Goal: Transaction & Acquisition: Purchase product/service

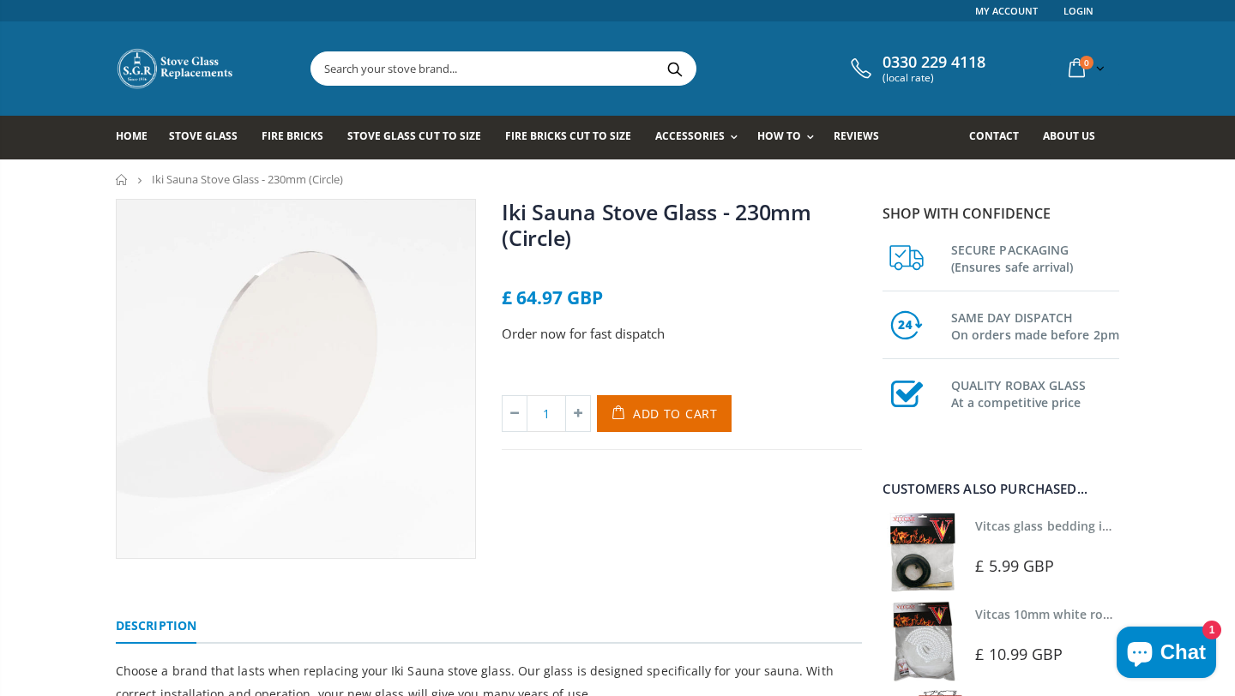
click at [1159, 647] on icon "Chat window" at bounding box center [1139, 652] width 41 height 41
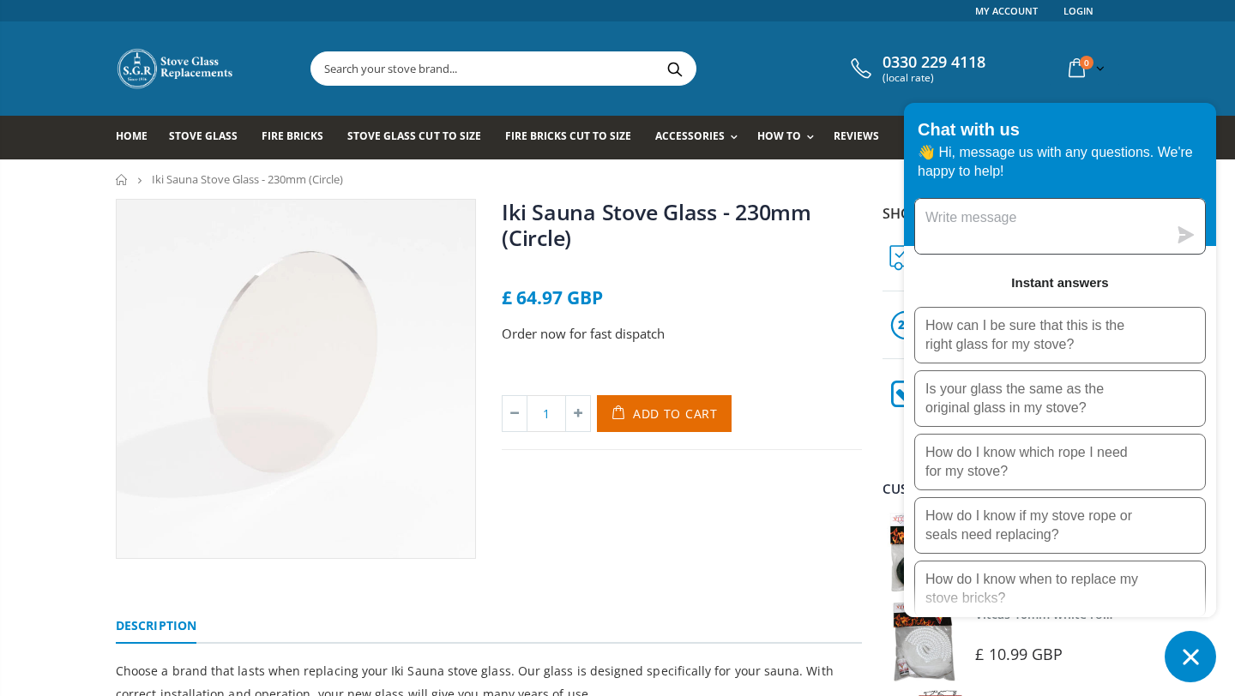
click at [1041, 221] on textarea "Message us" at bounding box center [1041, 226] width 252 height 55
type textarea "hi good morning"
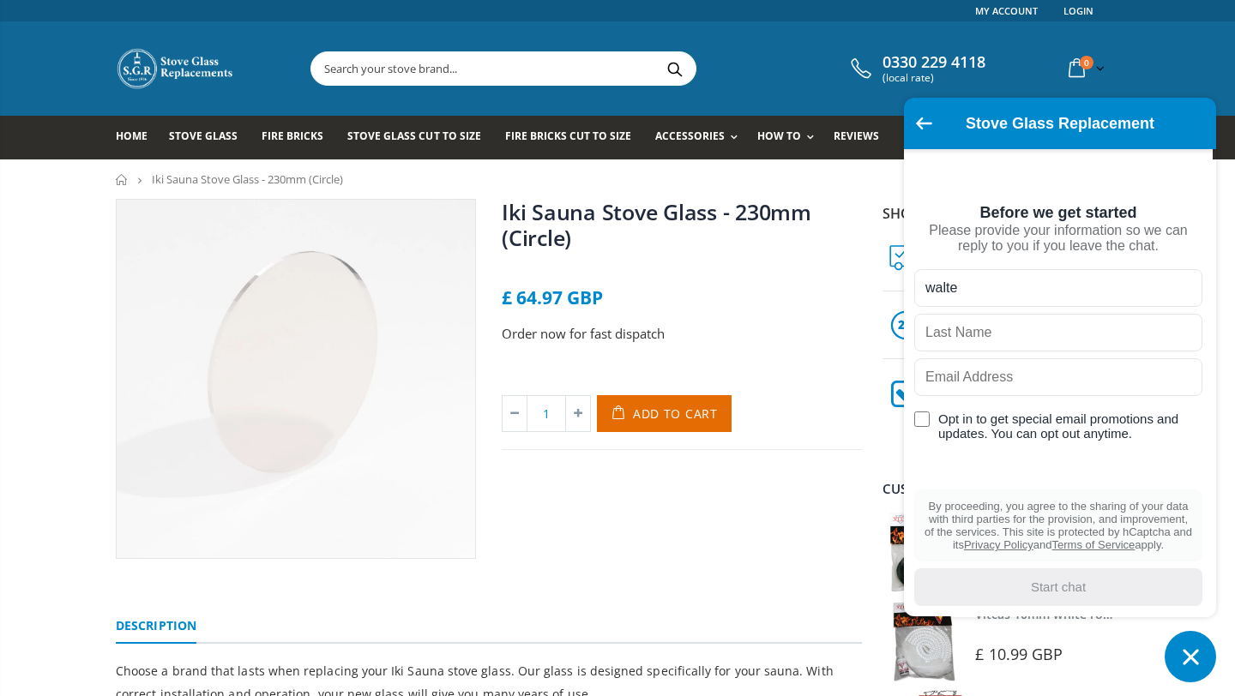
type input "walter"
type input "micklethwait"
type input "walter@inshriachhouse.com"
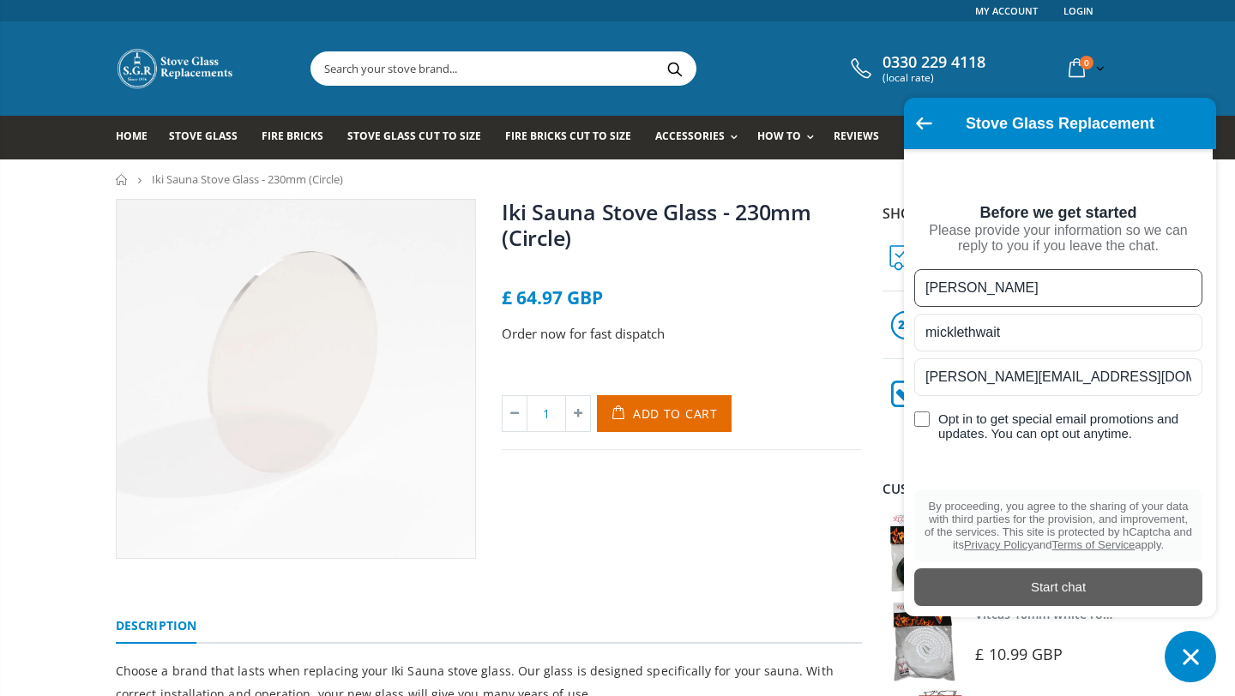
type input "walter"
click at [1064, 580] on div "Start chat" at bounding box center [1058, 587] width 268 height 19
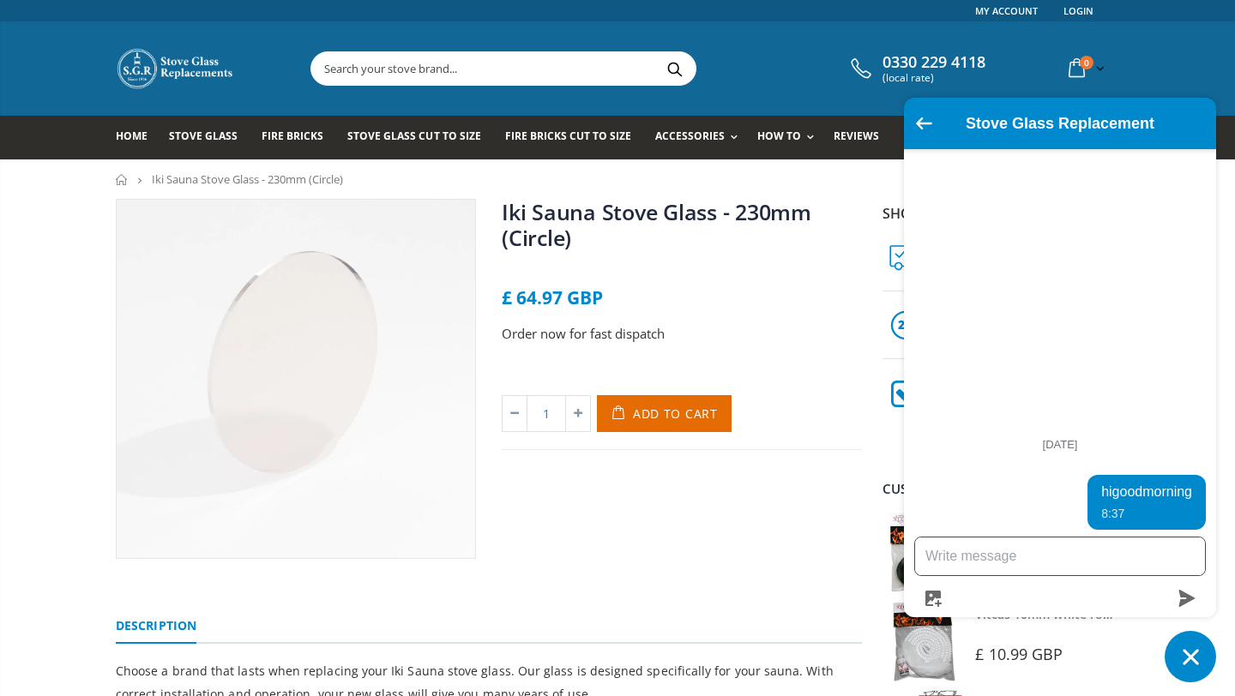
click at [1041, 564] on textarea "Message us" at bounding box center [1060, 557] width 290 height 38
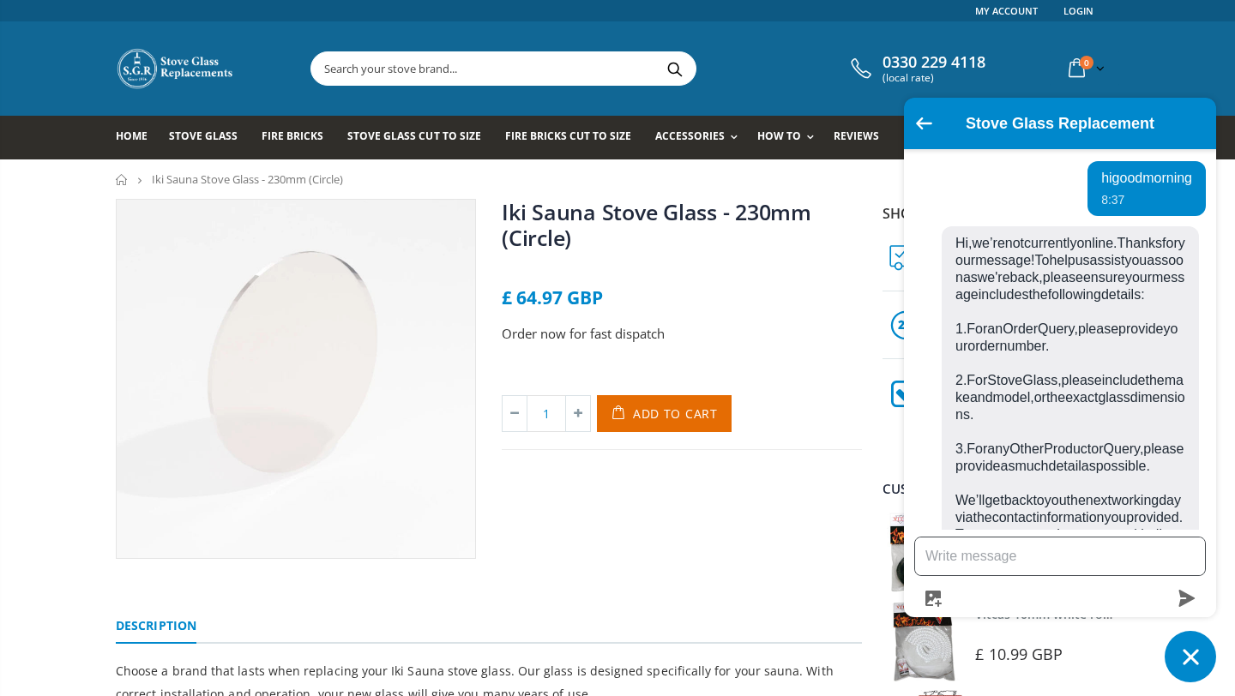
scroll to position [39, 0]
click at [1020, 554] on textarea "Message us" at bounding box center [1060, 557] width 290 height 38
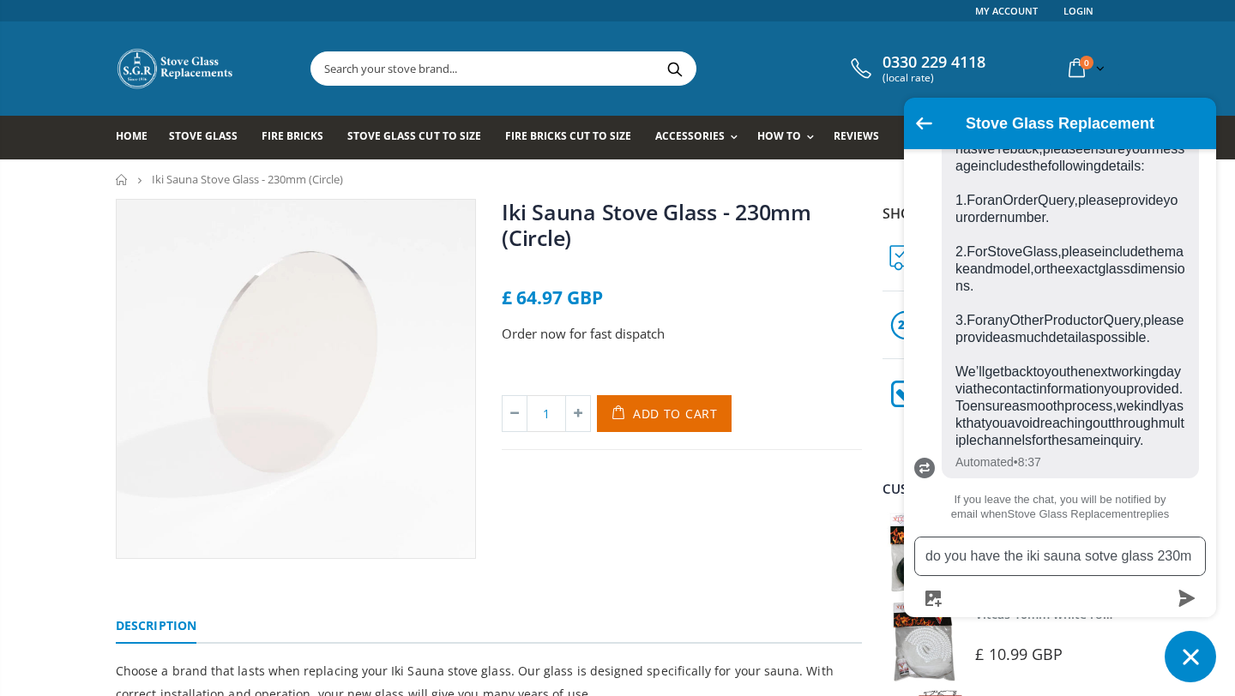
scroll to position [354, 0]
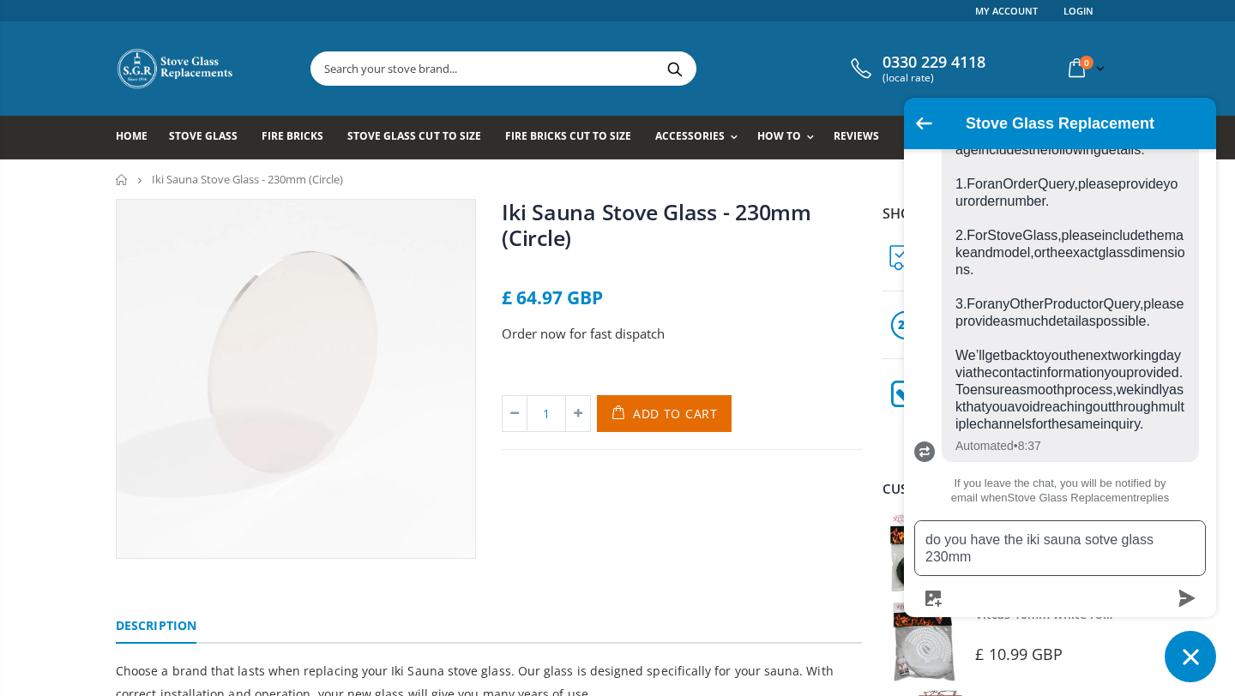
click at [1113, 544] on textarea "do you have the iki sauna sotve glass 230mm" at bounding box center [1060, 548] width 290 height 54
click at [998, 562] on textarea "do you have the iki sauna stove glass 230mm" at bounding box center [1060, 548] width 290 height 54
type textarea "do you have the iki sauna stove glass 230mm in stock?"
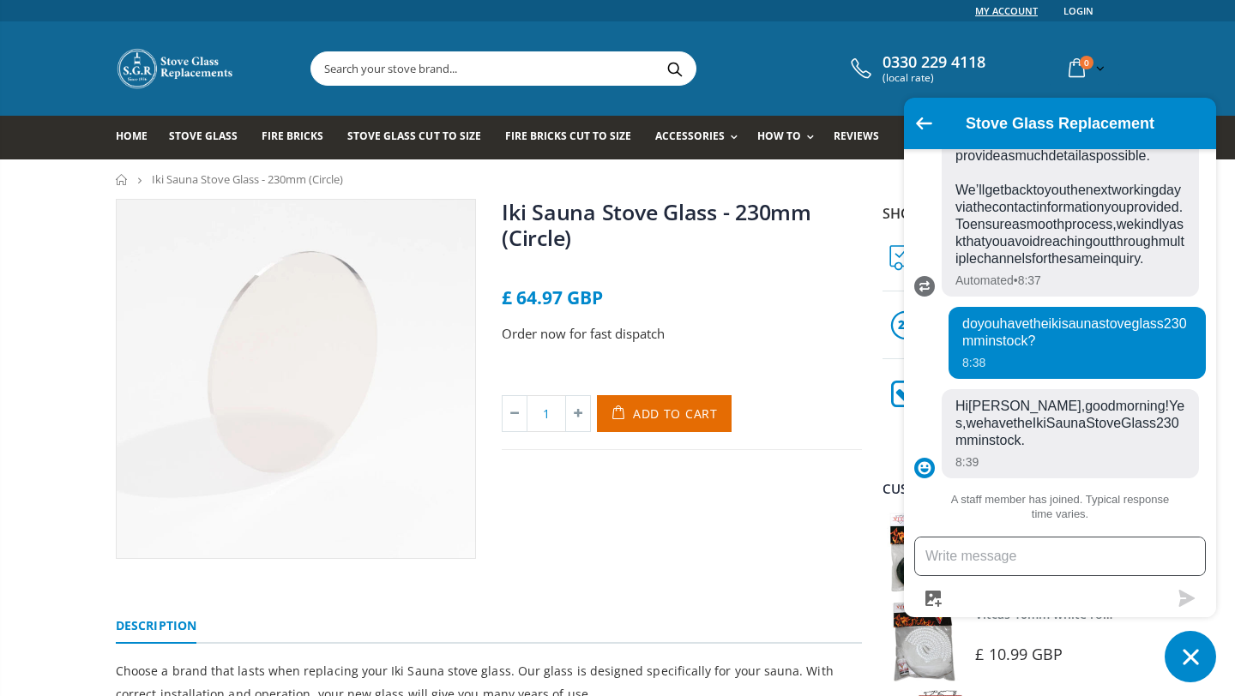
scroll to position [554, 0]
type textarea "amazing, do you have 2 of them?"
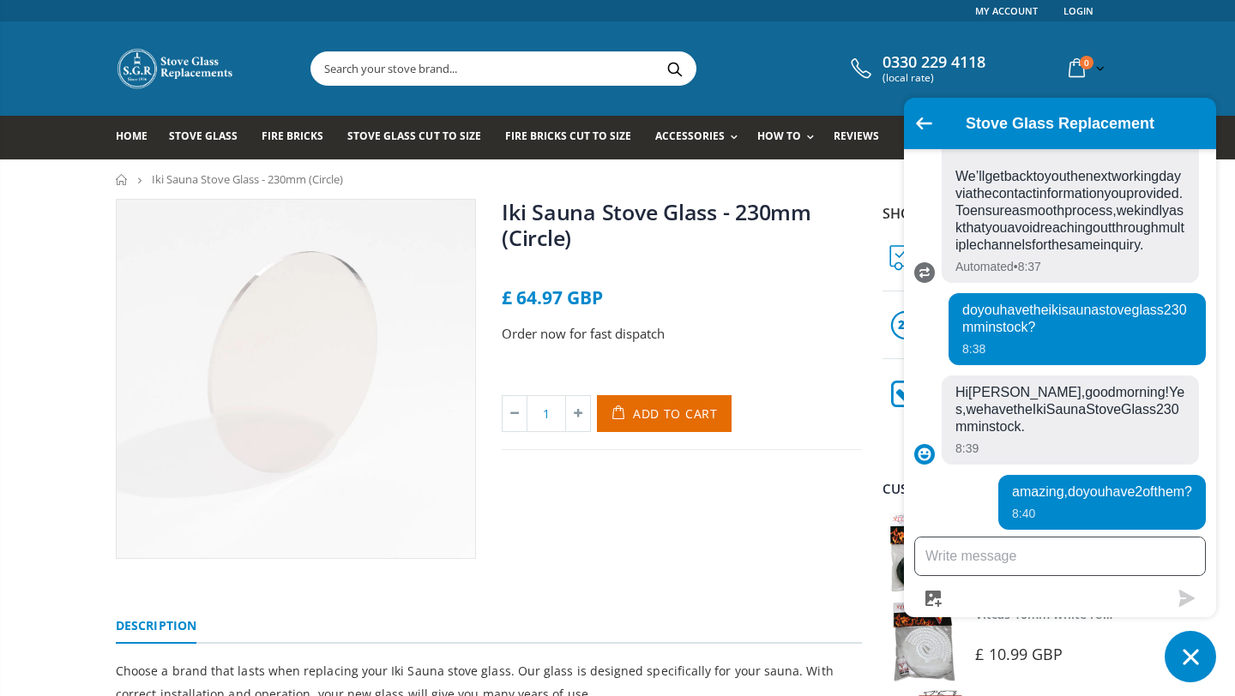
scroll to position [590, 0]
drag, startPoint x: 960, startPoint y: 556, endPoint x: 921, endPoint y: 557, distance: 39.5
click at [919, 556] on textarea "shall I just order that online?" at bounding box center [1060, 557] width 290 height 38
type textarea "is it easiest for me to just order that online?"
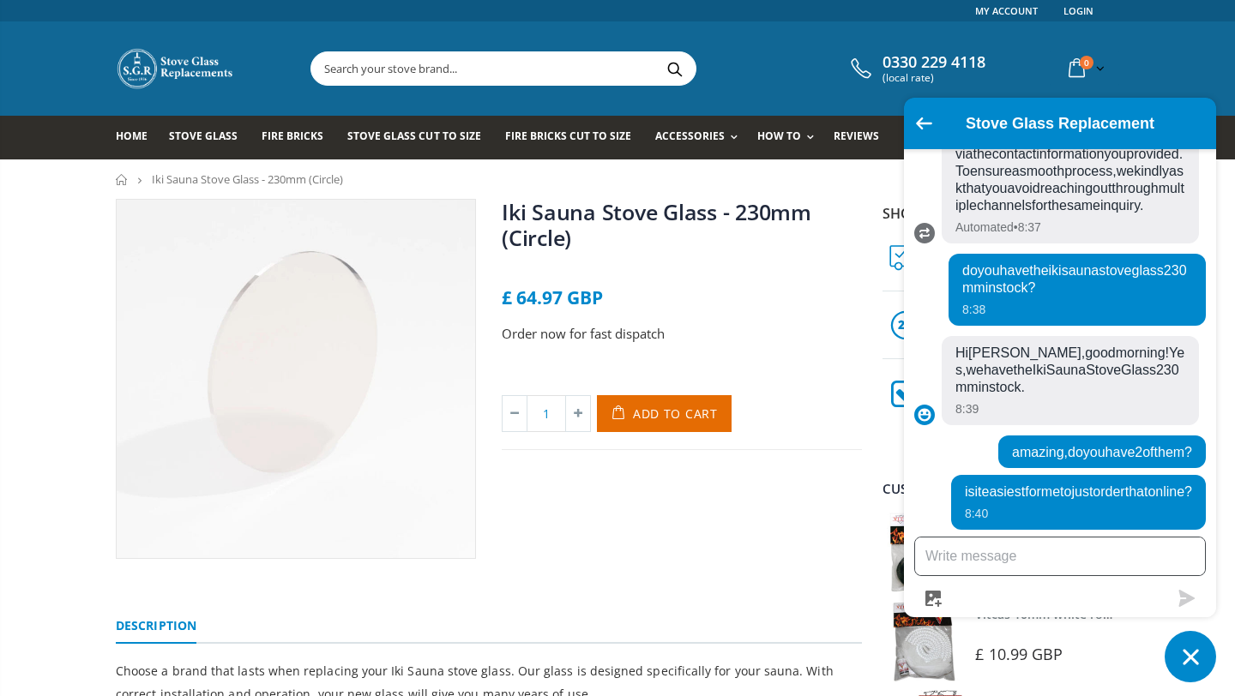
scroll to position [646, 0]
click at [746, 533] on div "Iki Sauna Stove Glass - 230mm (Circle) No reviews £ 64.97 GBP Order now for fas…" at bounding box center [682, 379] width 386 height 360
click at [580, 411] on icon at bounding box center [578, 413] width 24 height 35
type input "2"
click at [655, 416] on span "Add to Cart" at bounding box center [675, 414] width 85 height 16
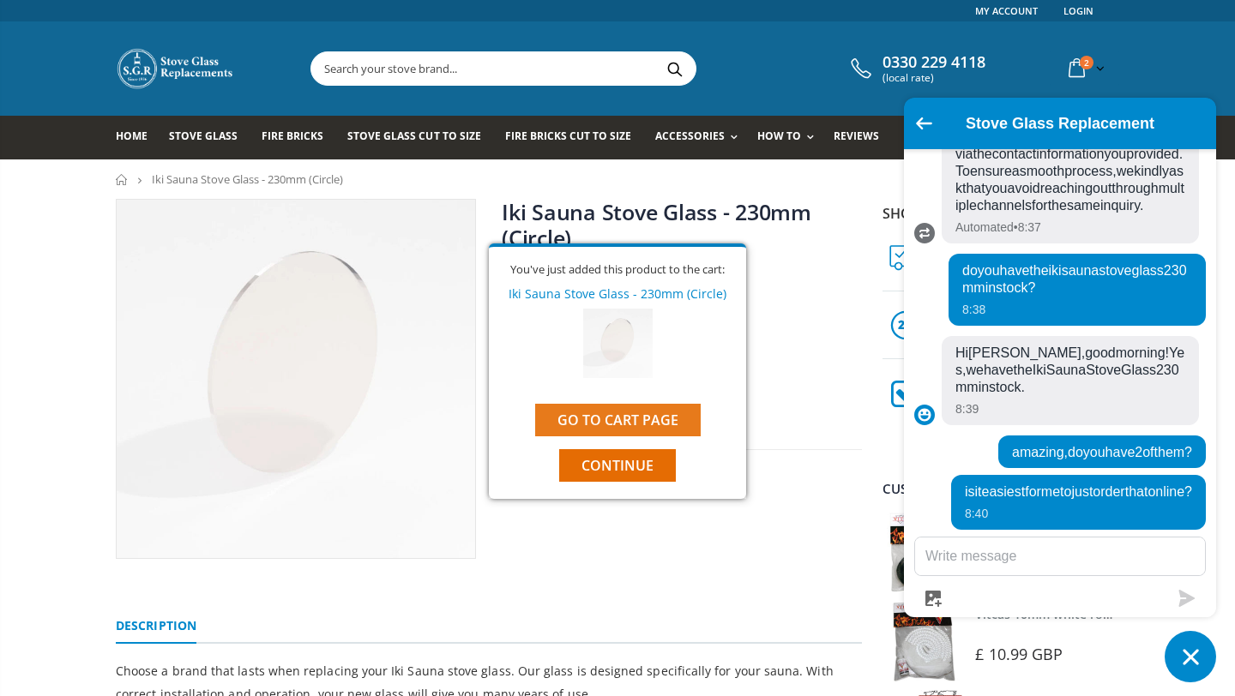
click at [636, 423] on link "Go to cart page" at bounding box center [617, 420] width 165 height 33
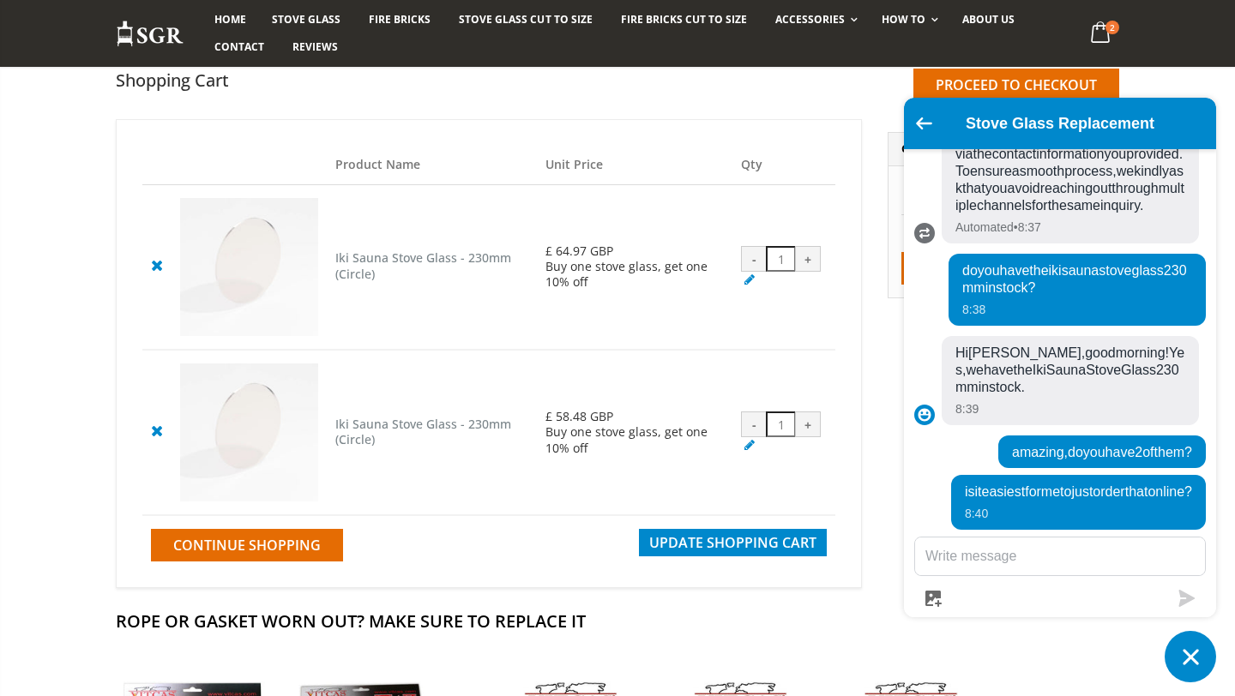
scroll to position [120, 0]
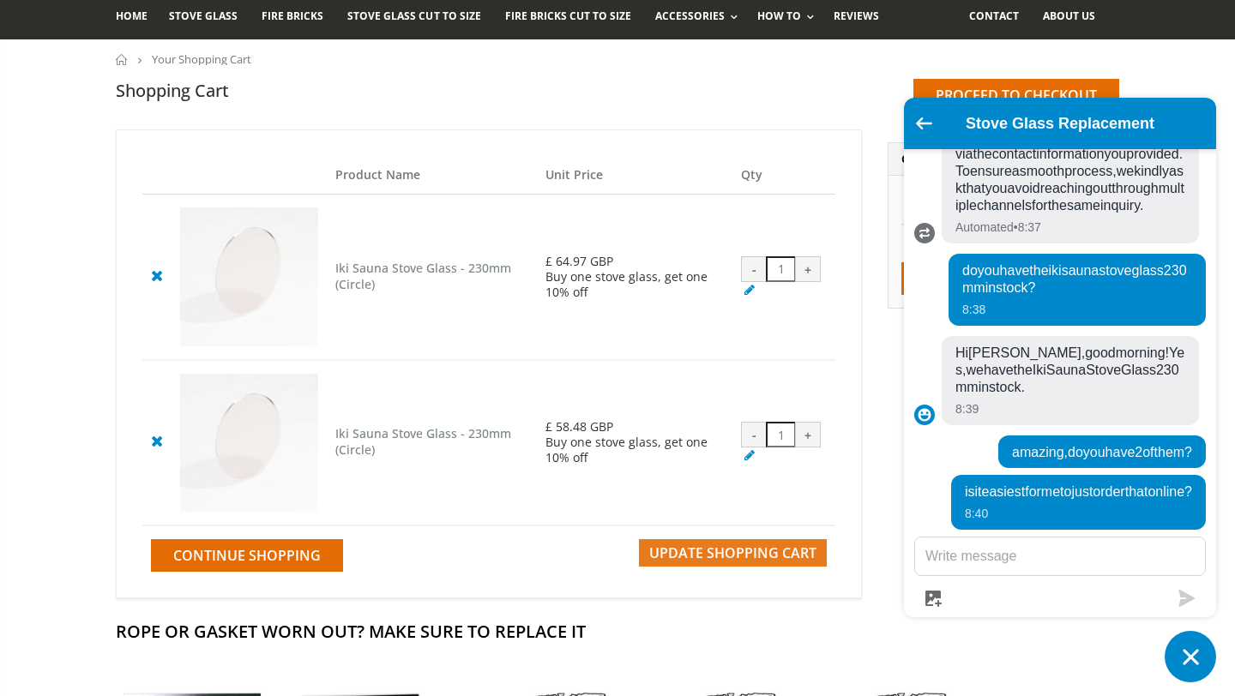
click at [742, 560] on span "Update Shopping Cart" at bounding box center [732, 553] width 167 height 19
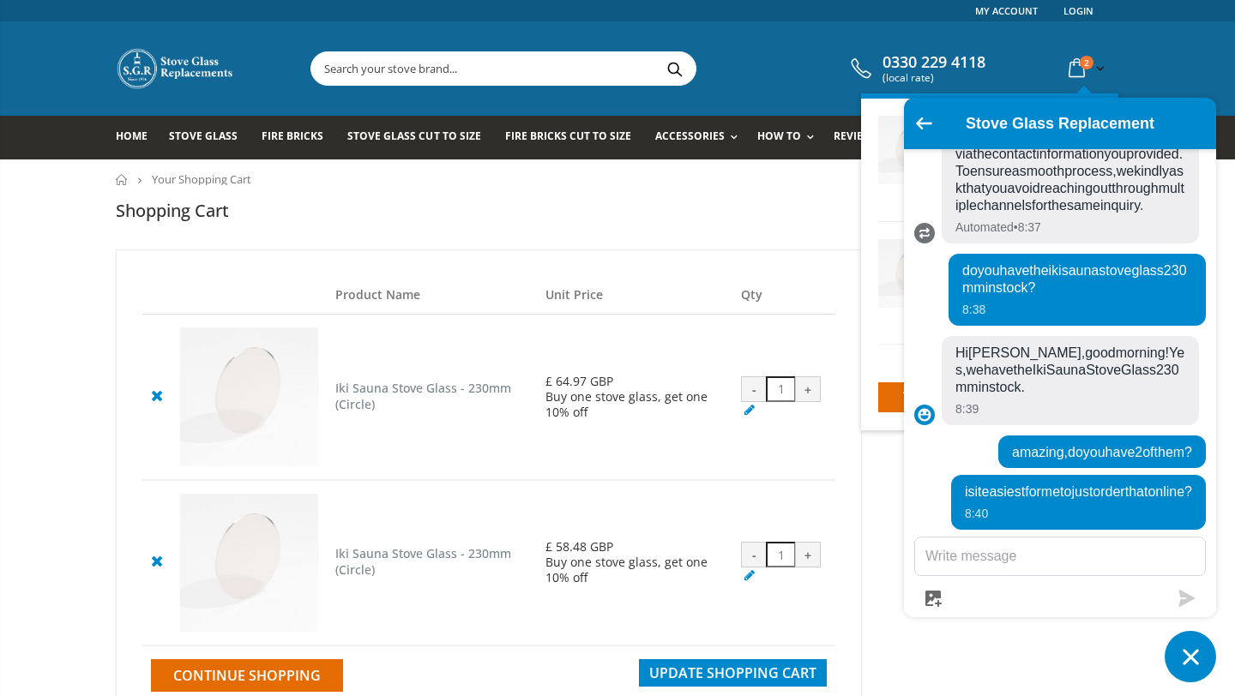
click at [1081, 69] on icon at bounding box center [1076, 68] width 30 height 31
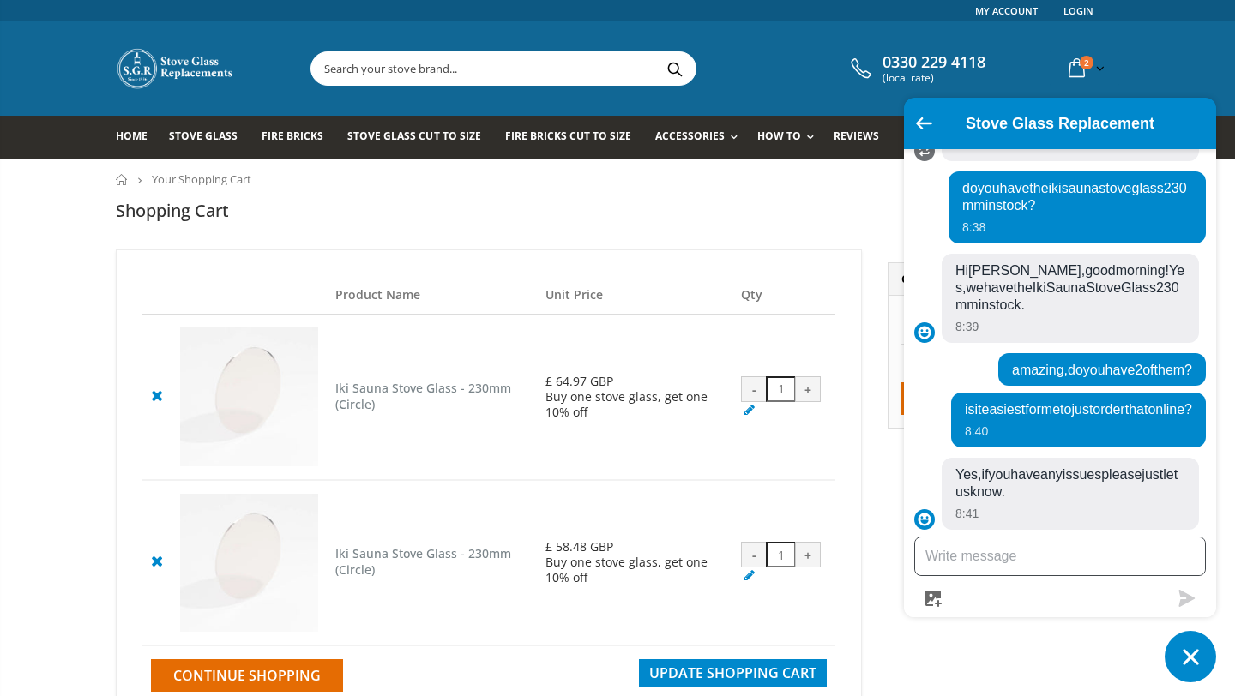
click at [972, 554] on textarea "Message us" at bounding box center [1060, 557] width 290 height 38
type textarea "n"
type textarea "great thank you."
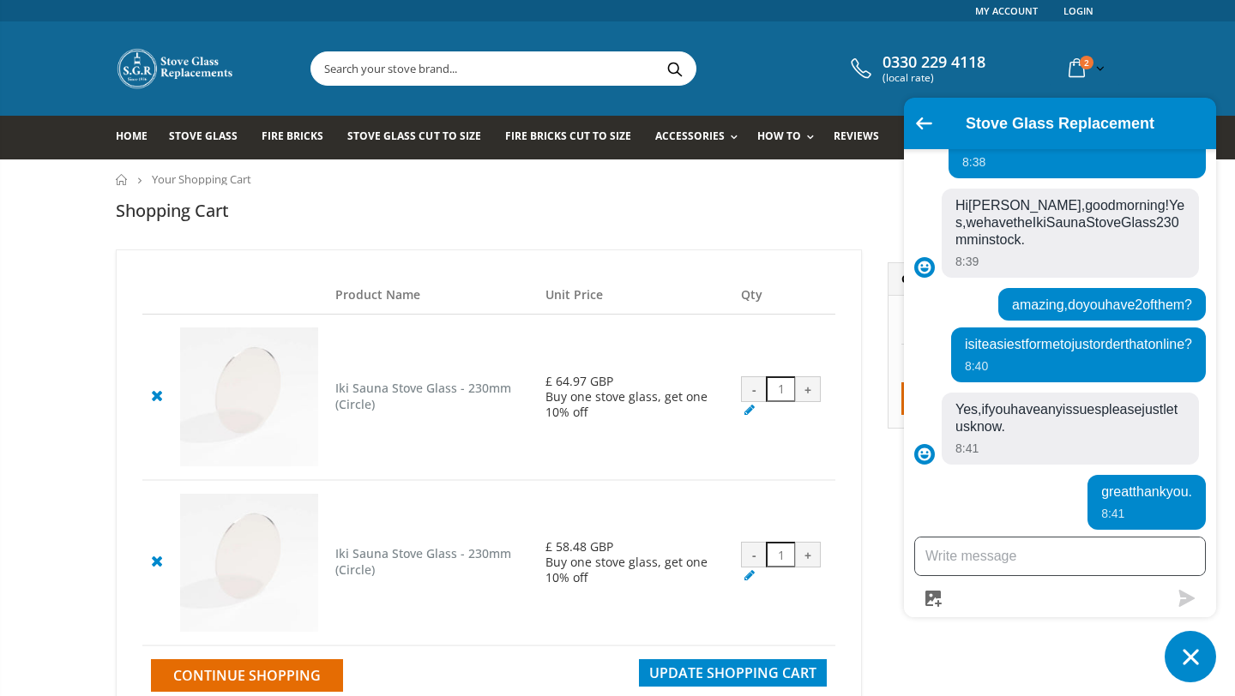
scroll to position [794, 0]
click at [1199, 664] on icon "Chat window" at bounding box center [1190, 657] width 27 height 27
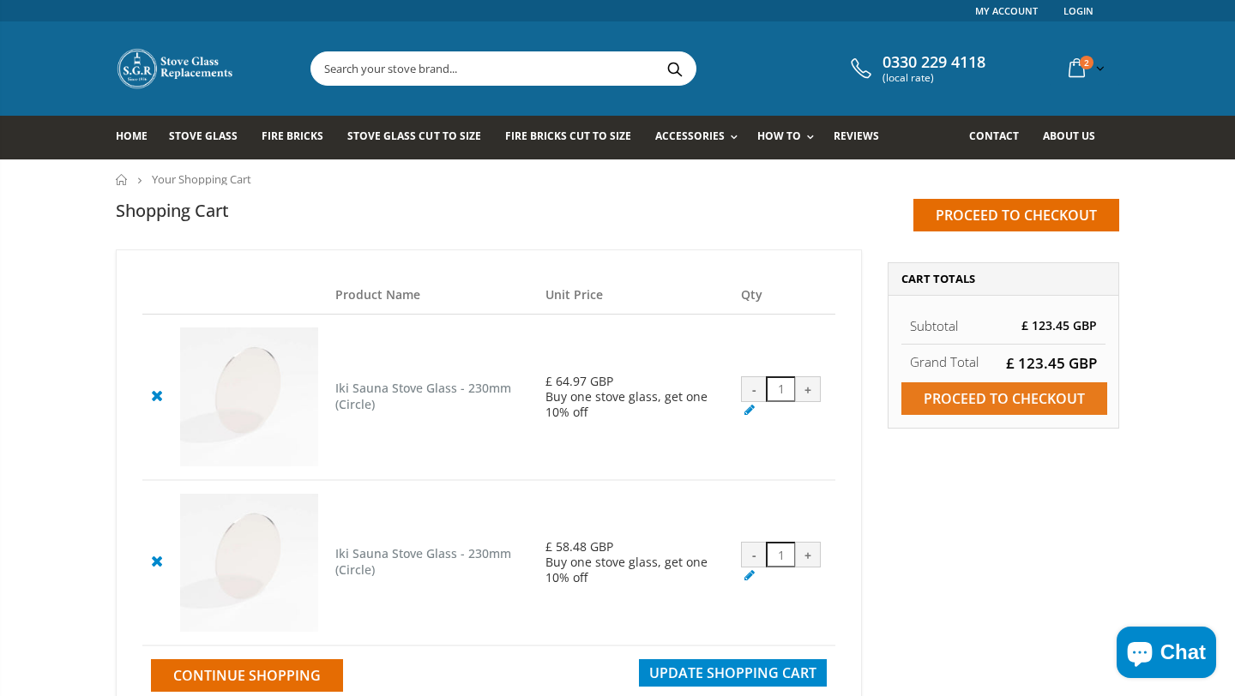
click at [1014, 395] on input "Proceed to checkout" at bounding box center [1004, 398] width 206 height 33
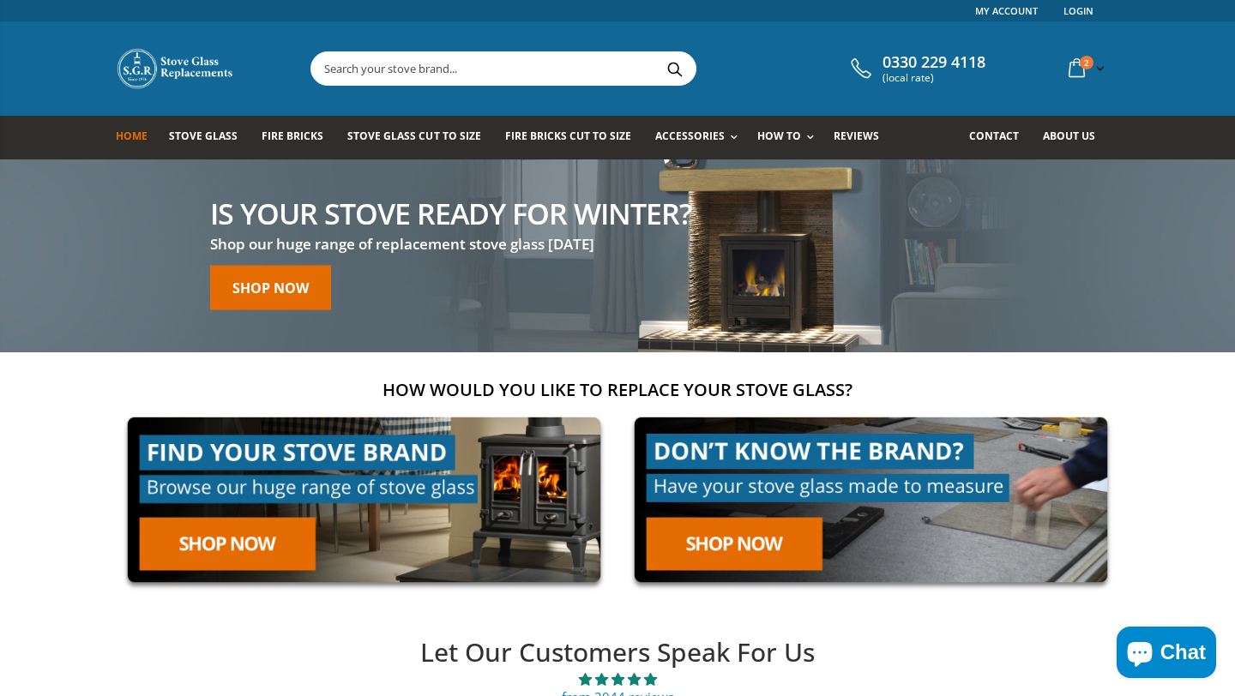
click at [1169, 648] on span "Chat" at bounding box center [1182, 653] width 45 height 26
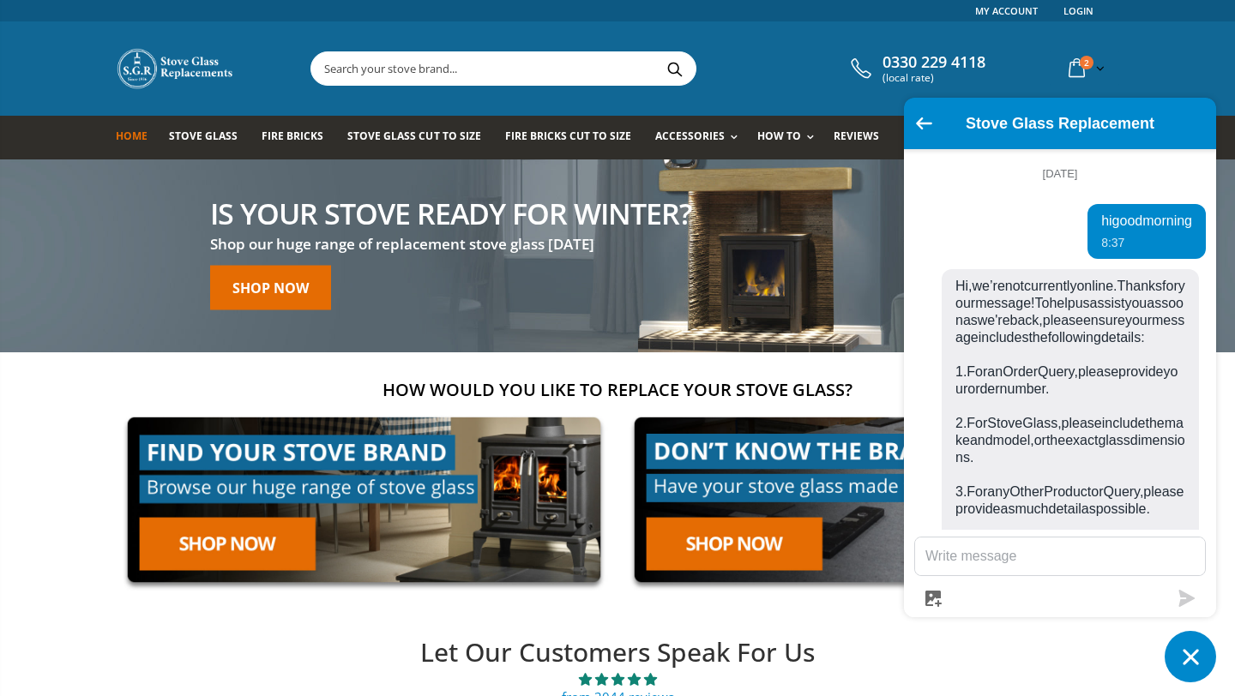
scroll to position [859, 0]
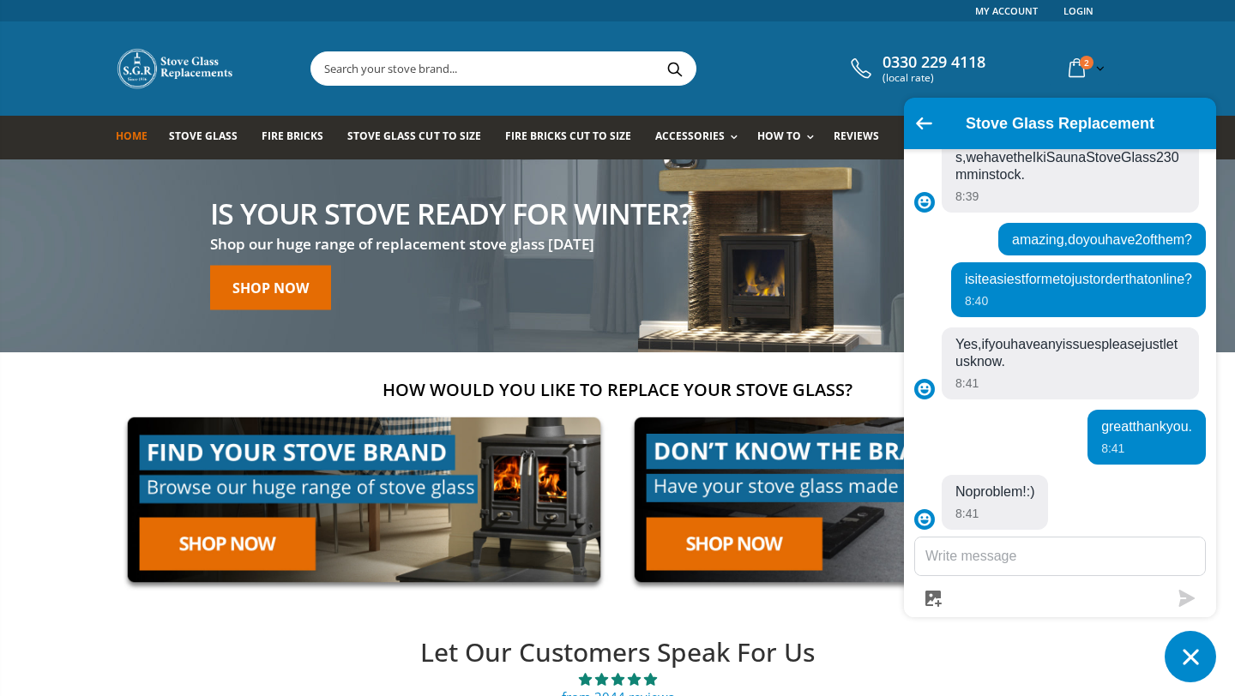
click at [988, 562] on textarea "Message us" at bounding box center [1060, 557] width 290 height 38
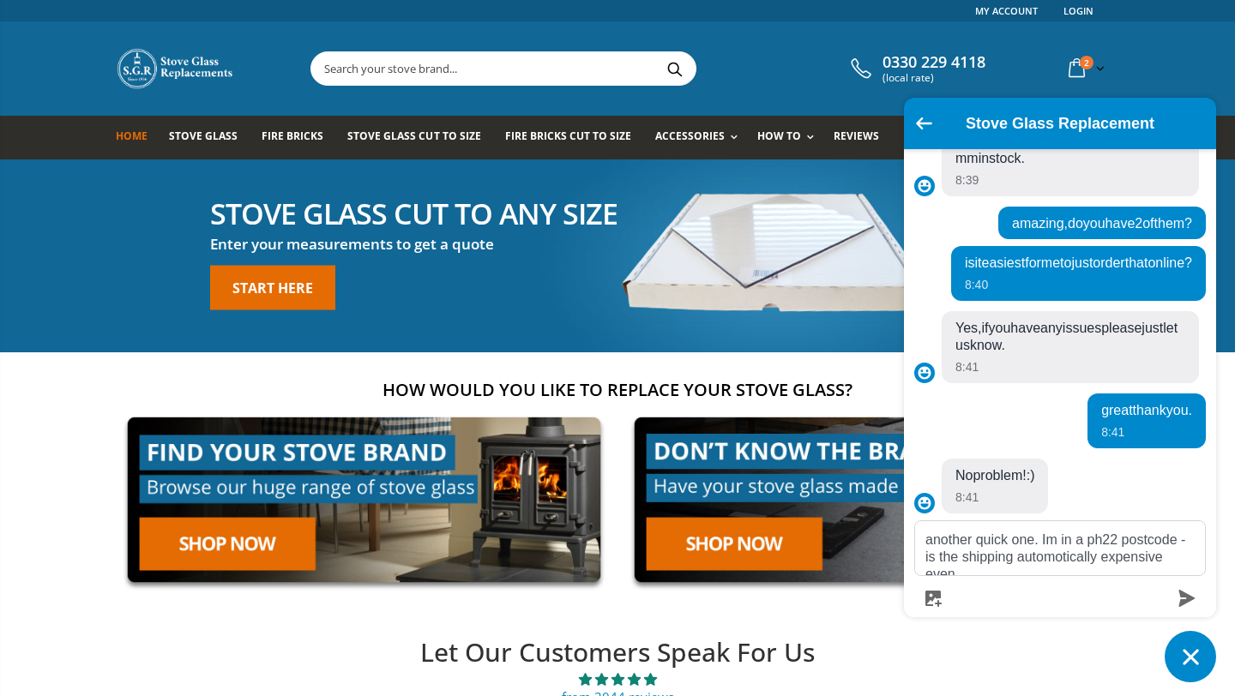
scroll to position [893, 0]
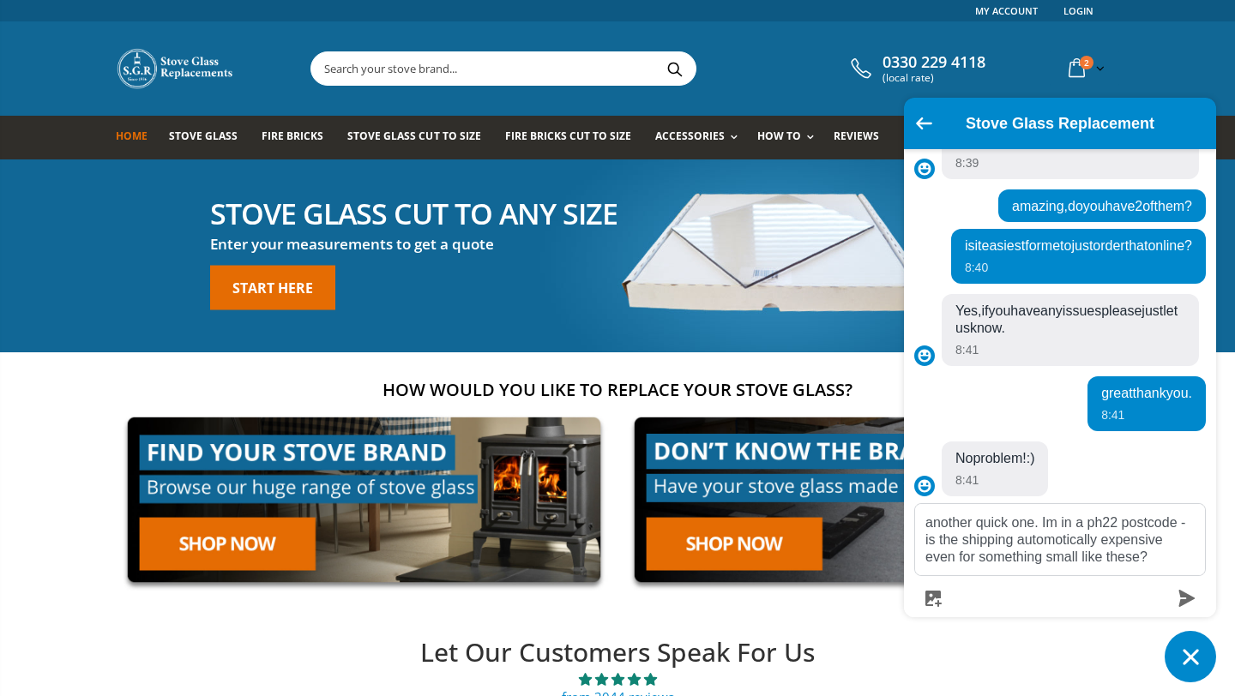
click at [1066, 542] on textarea "another quick one. Im in a ph22 postcode - is the shipping automotically expens…" at bounding box center [1060, 539] width 290 height 71
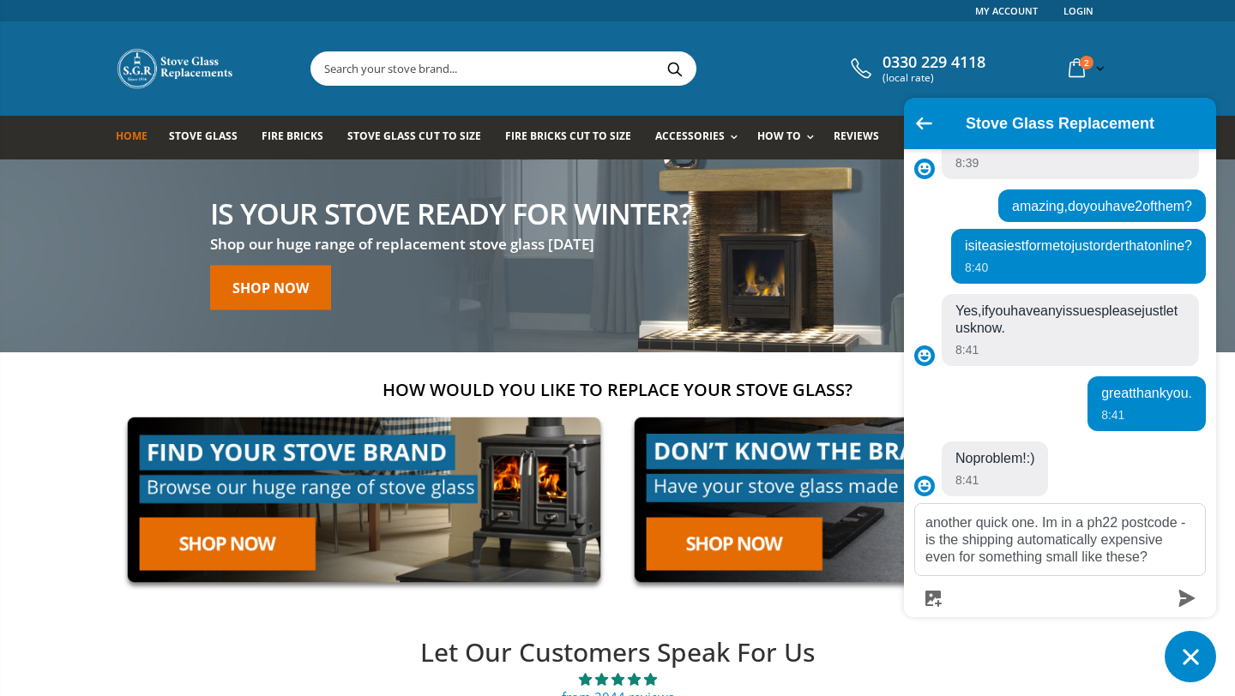
click at [1176, 558] on textarea "another quick one. Im in a ph22 postcode - is the shipping automatically expens…" at bounding box center [1060, 539] width 290 height 71
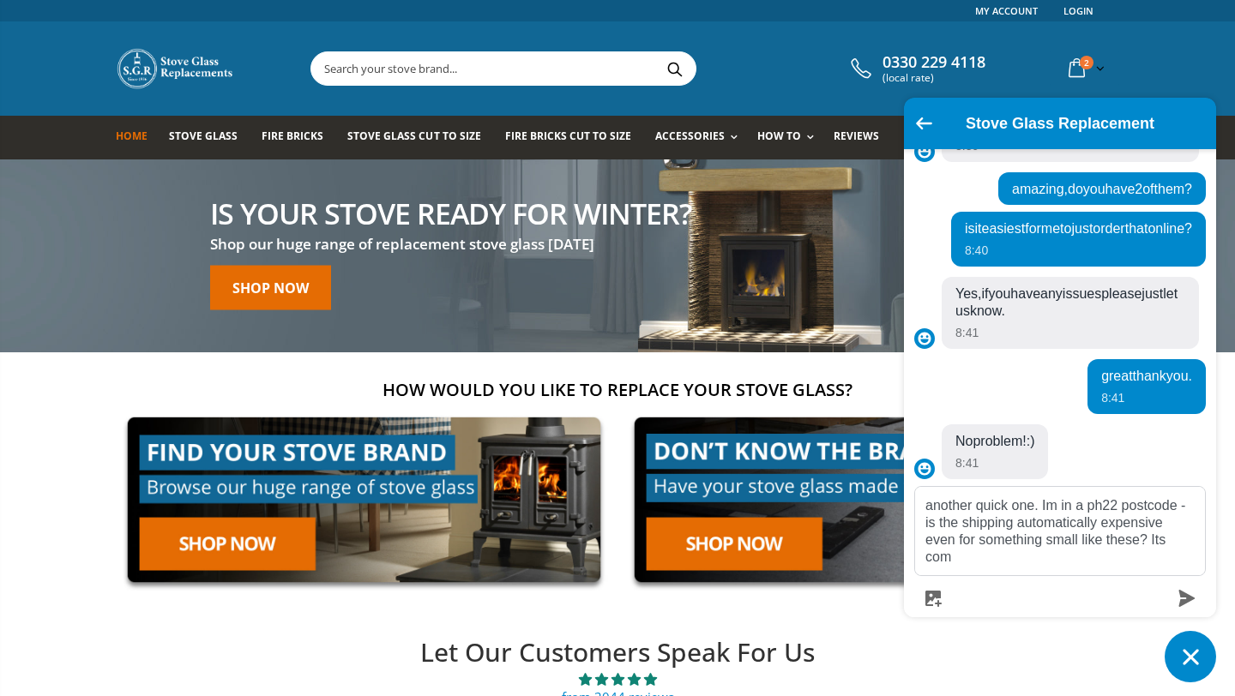
scroll to position [910, 0]
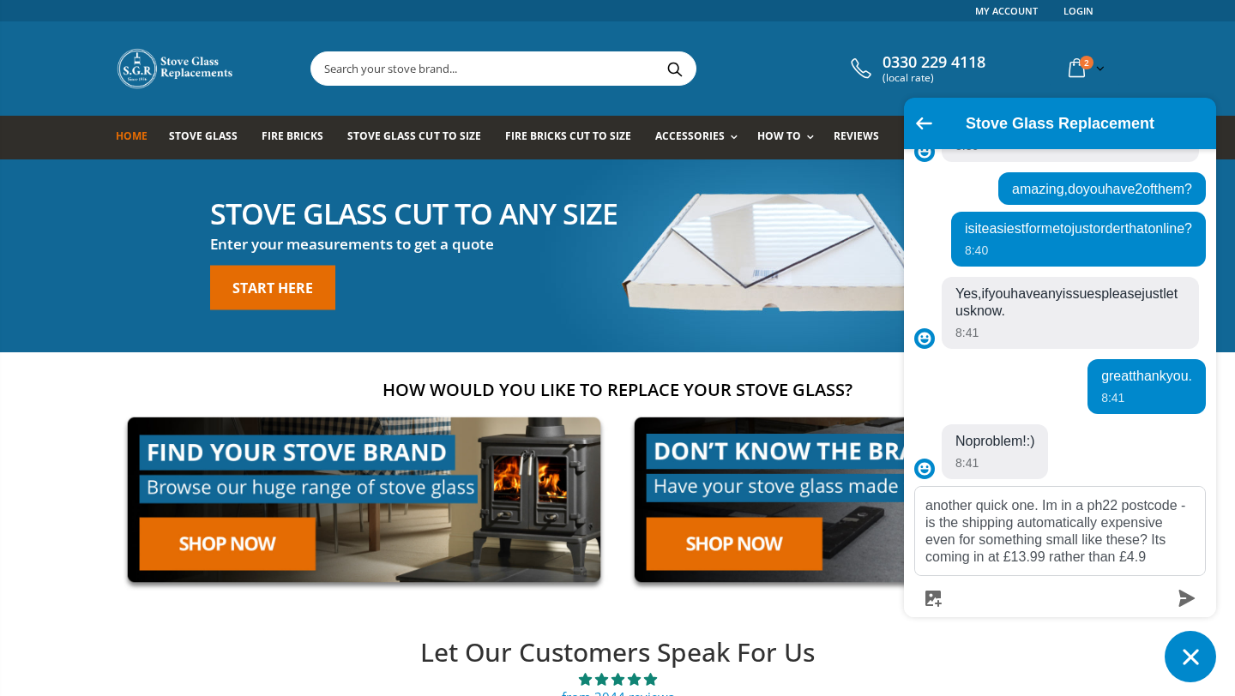
type textarea "another quick one. Im in a ph22 postcode - is the shipping automatically expens…"
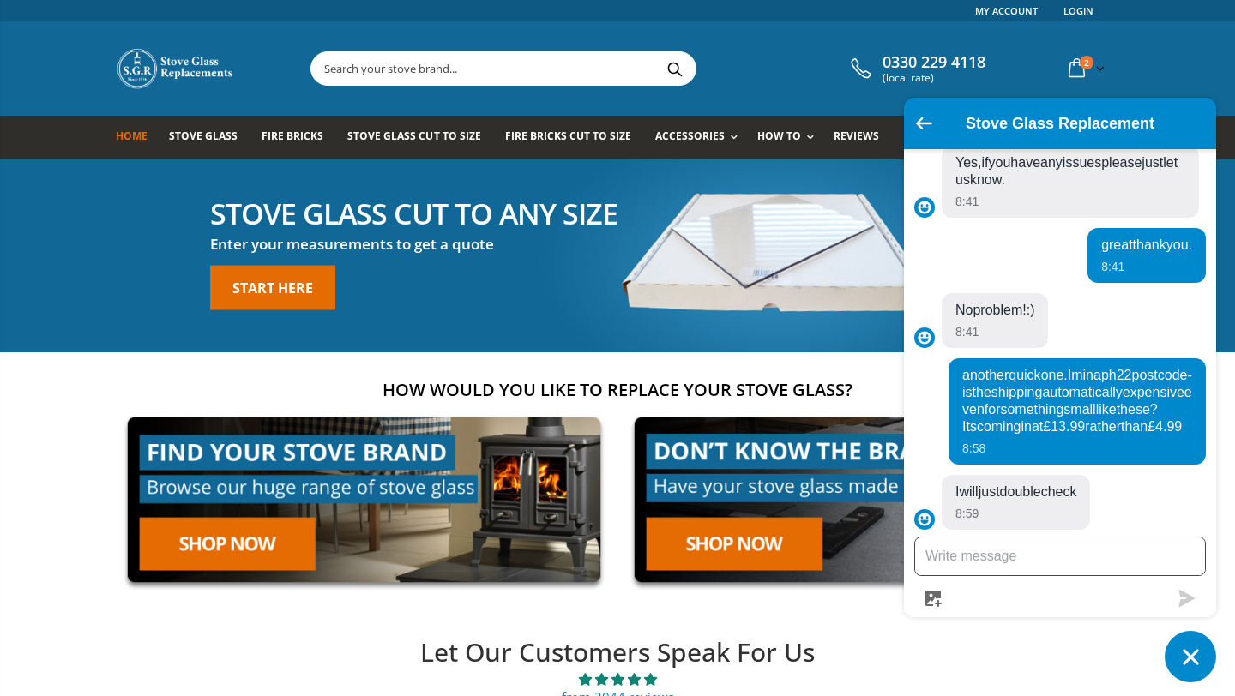
scroll to position [1092, 0]
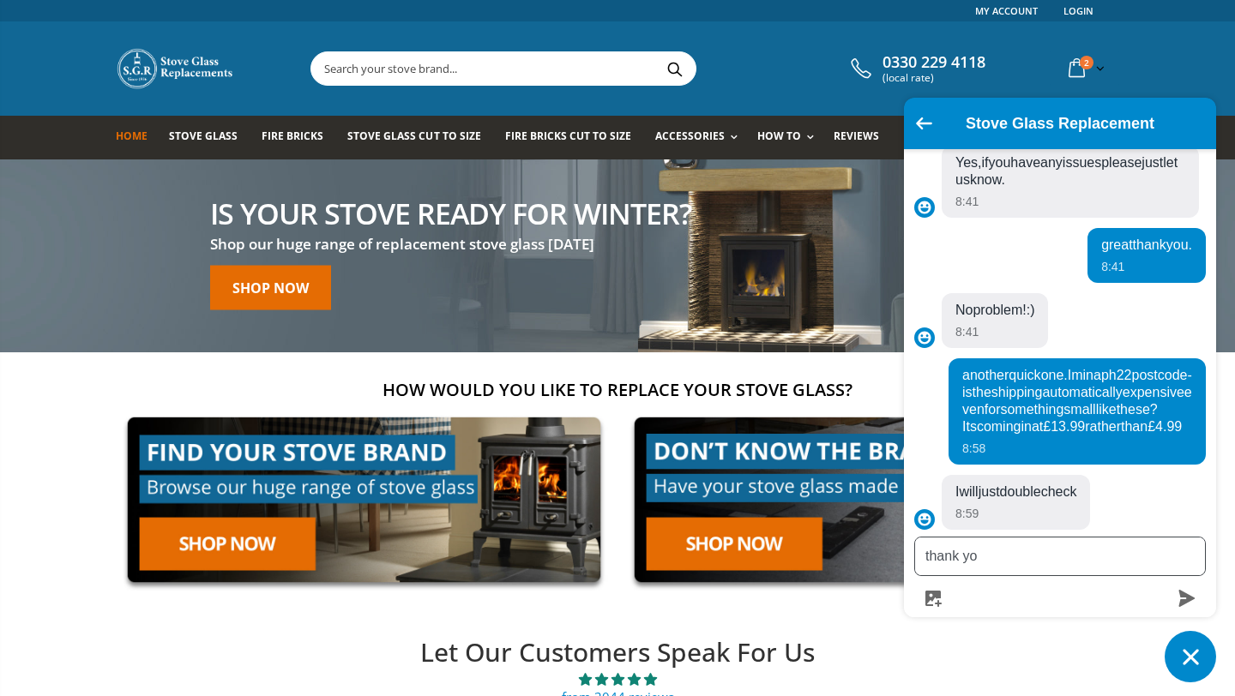
type textarea "thank you"
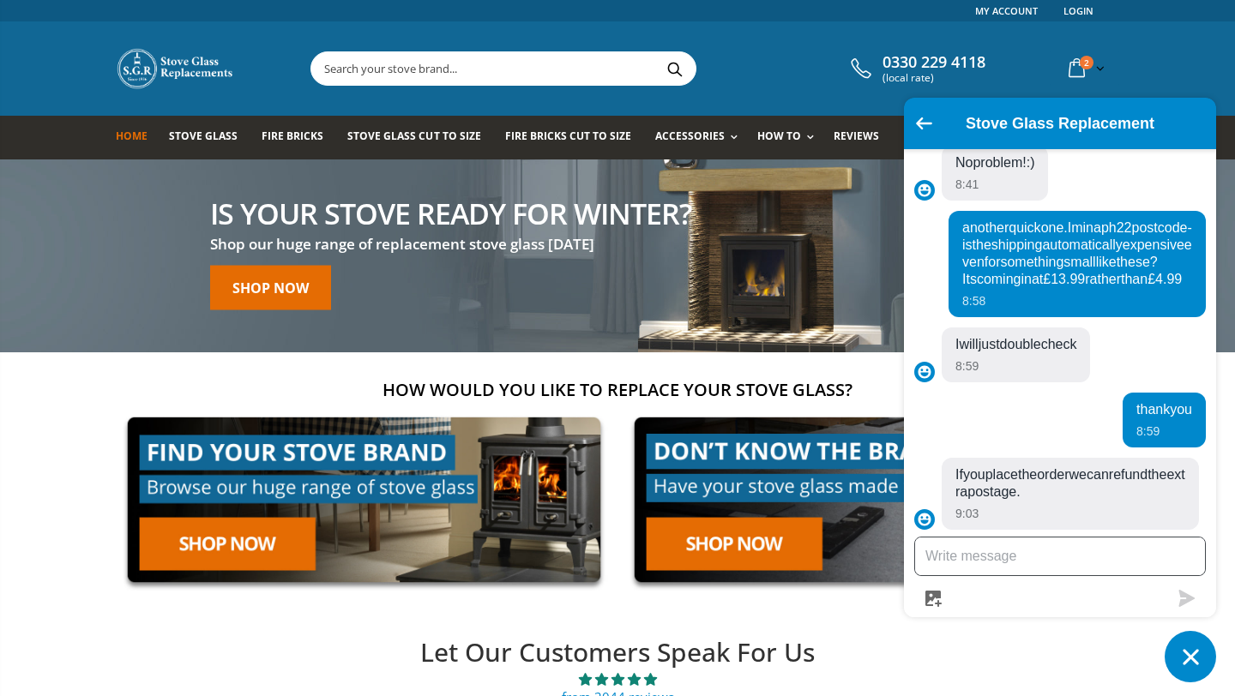
scroll to position [1257, 0]
type textarea "superstar thank you, I will hit buy now."
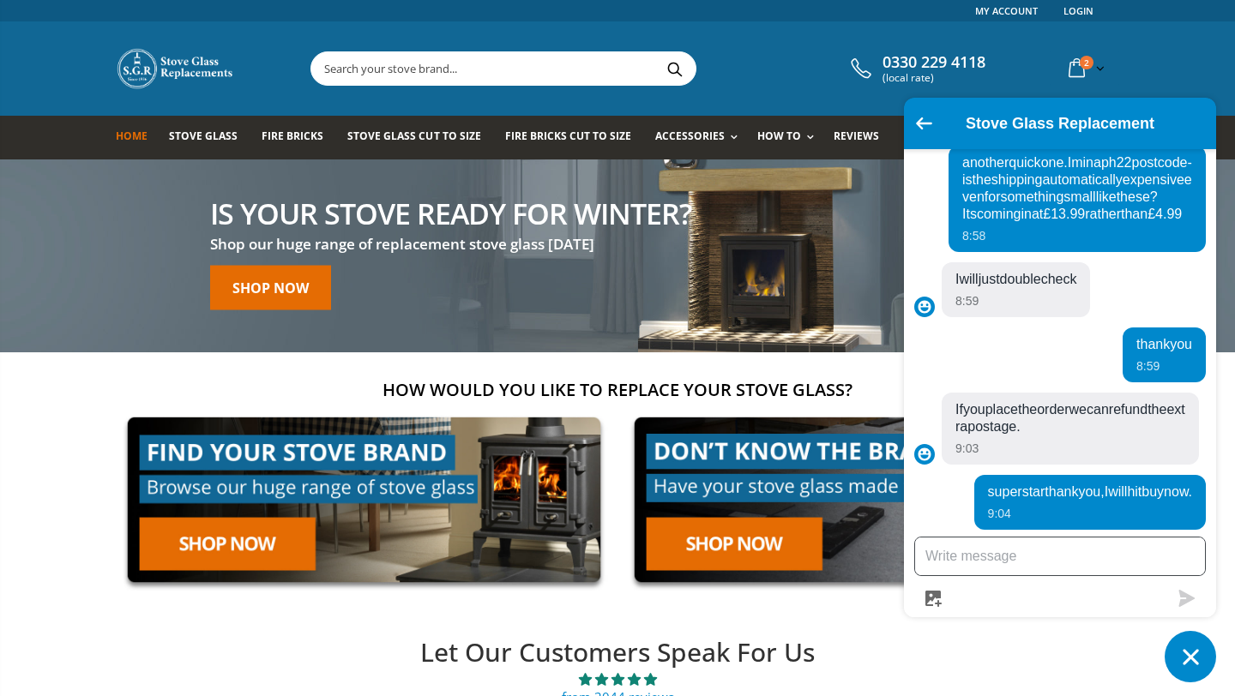
click at [1000, 556] on textarea "Message us" at bounding box center [1060, 557] width 290 height 38
type textarea "its order 21163, thanks again"
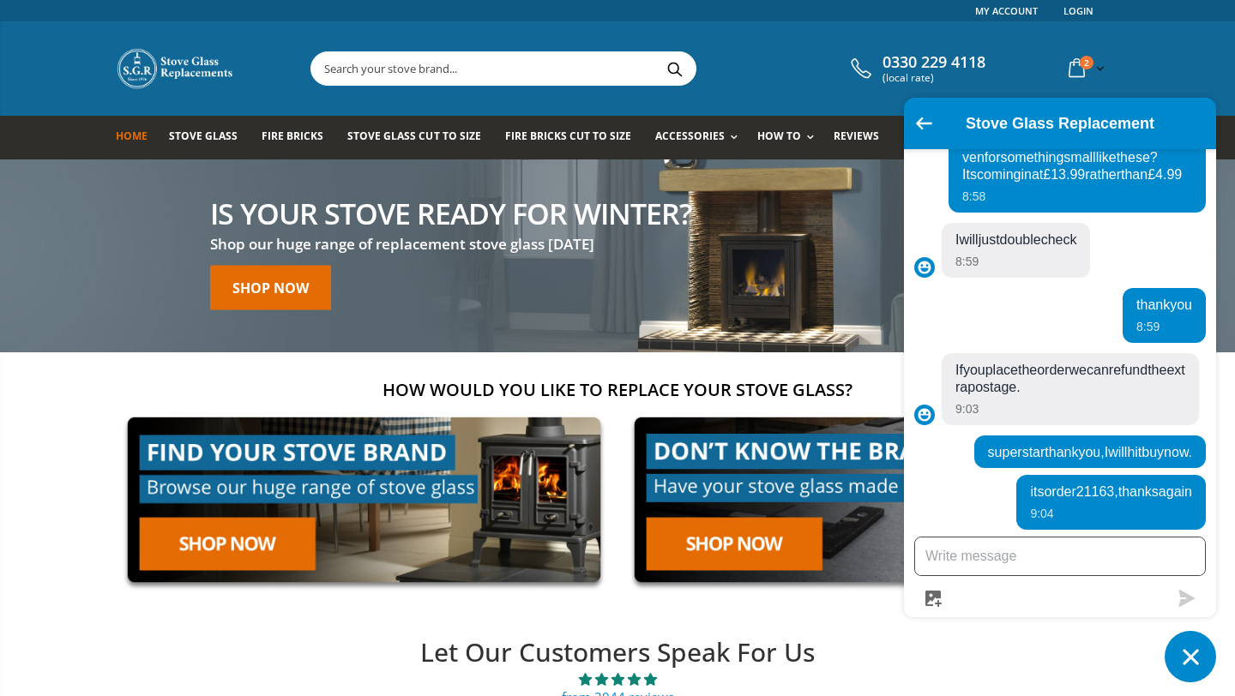
scroll to position [1379, 0]
